Goal: Find specific page/section: Find specific page/section

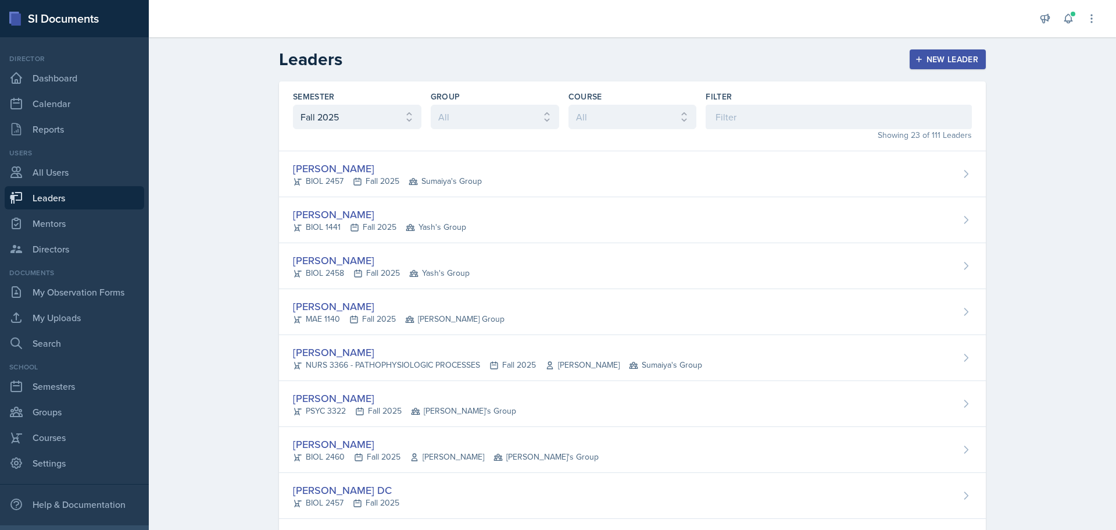
select select "a8c40de0-d7eb-4f82-90ee-ac0c6ce45f71"
click at [56, 411] on link "Groups" at bounding box center [75, 411] width 140 height 23
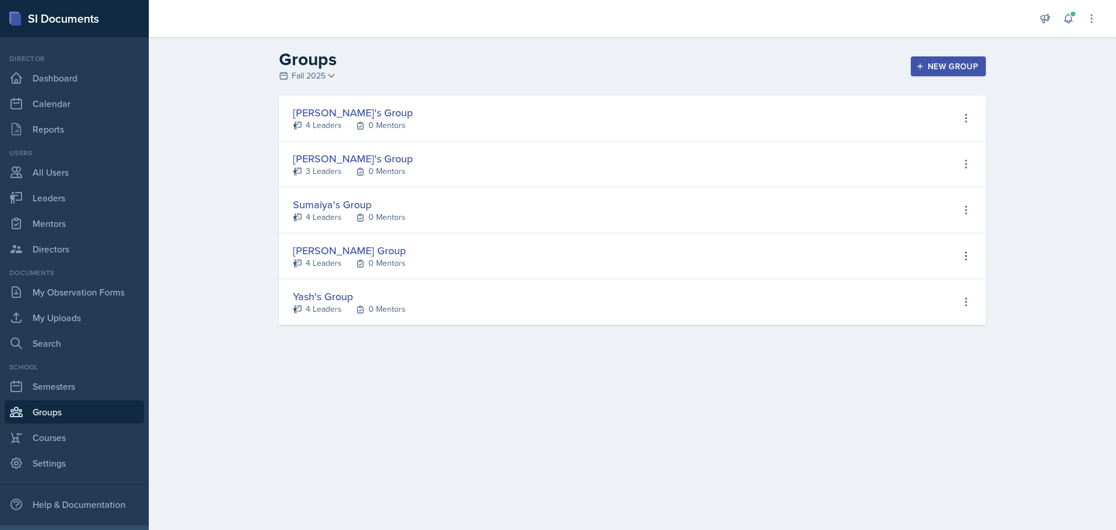
click at [437, 119] on div "[PERSON_NAME]'s Group 4 Leaders 0 Mentors View Leaders View Mentors Edit Group …" at bounding box center [632, 118] width 707 height 46
click at [334, 126] on div "4 Leaders" at bounding box center [324, 125] width 36 height 12
select select "a8c40de0-d7eb-4f82-90ee-ac0c6ce45f71"
select select "ae587605-4dfe-4356-b5a6-64ad099756a7"
